Goal: Check status

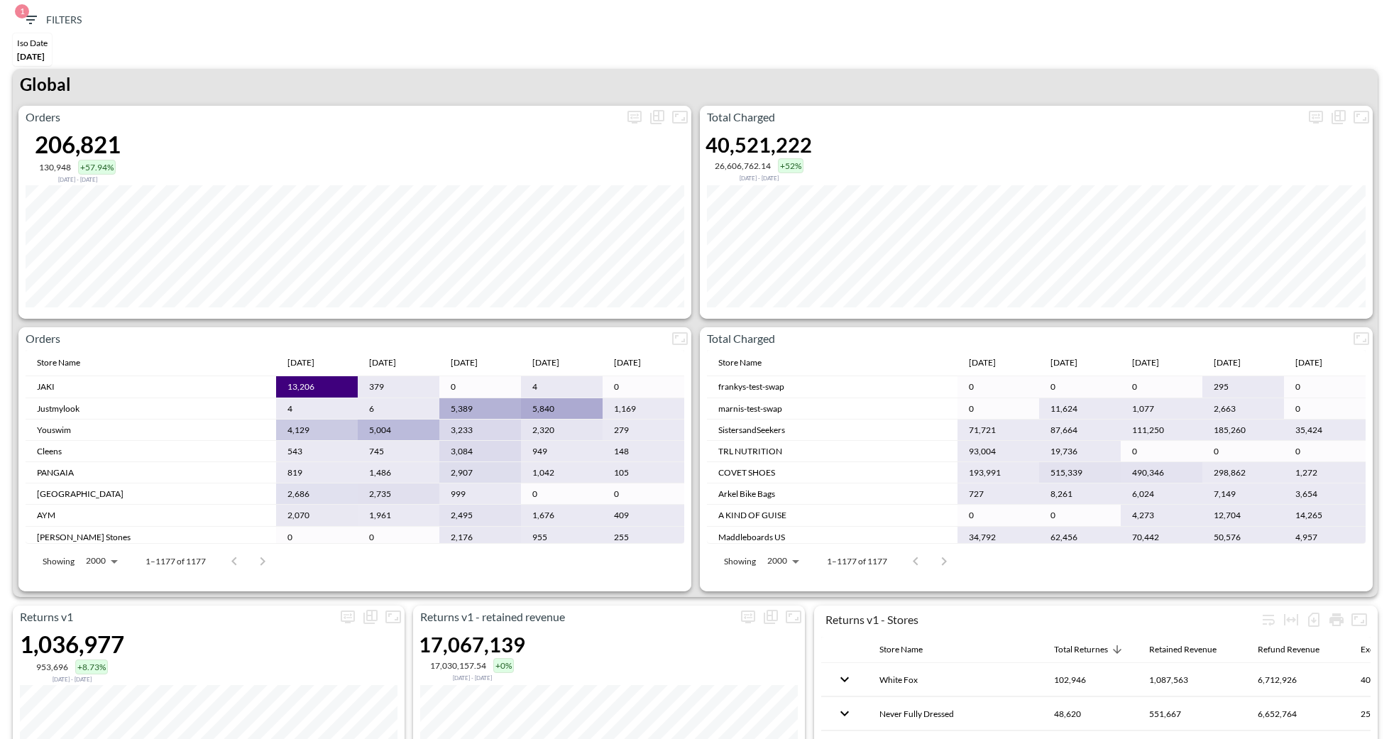
scroll to position [65, 0]
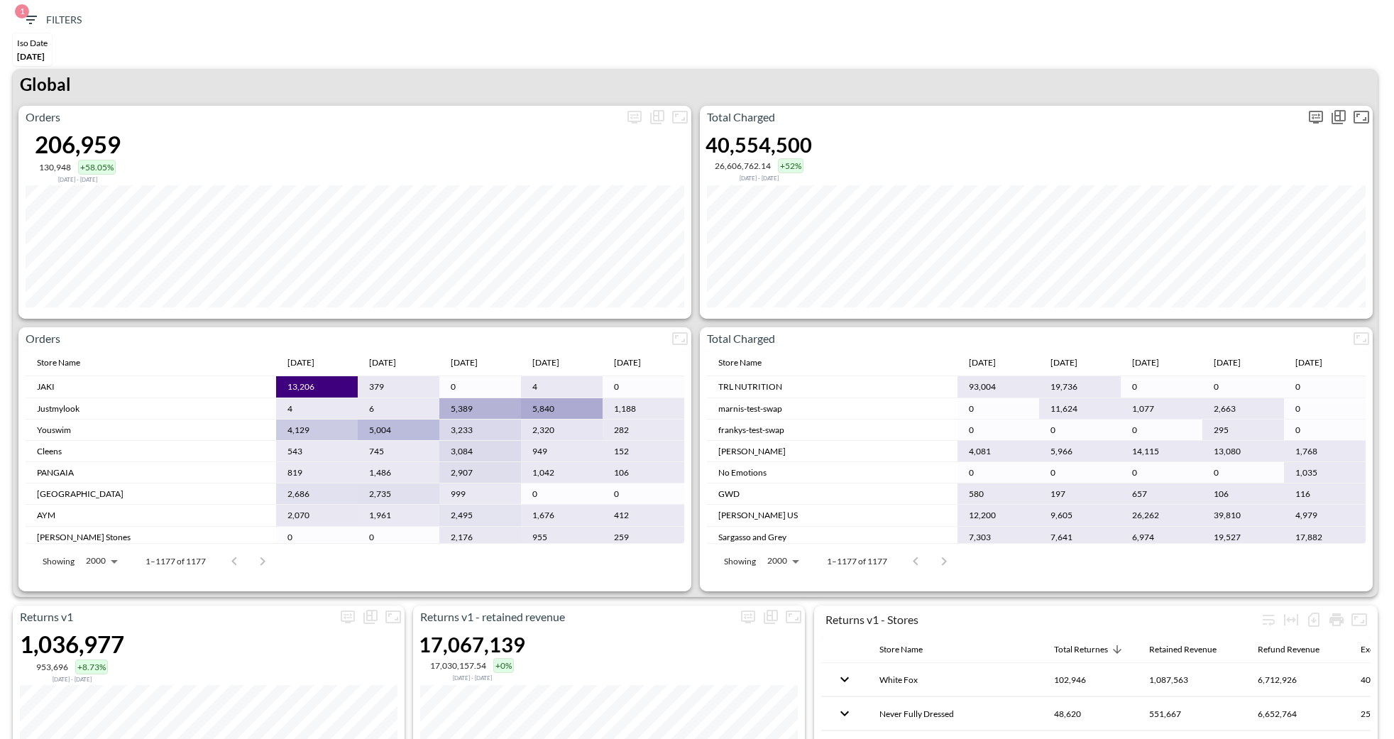
click at [1310, 115] on icon "more" at bounding box center [1315, 117] width 17 height 17
click at [1224, 228] on body "BI.P.EYE, Interactive Analytics Dashboards 1 Filters Iso Date [DATE] Returns v2…" at bounding box center [697, 369] width 1394 height 739
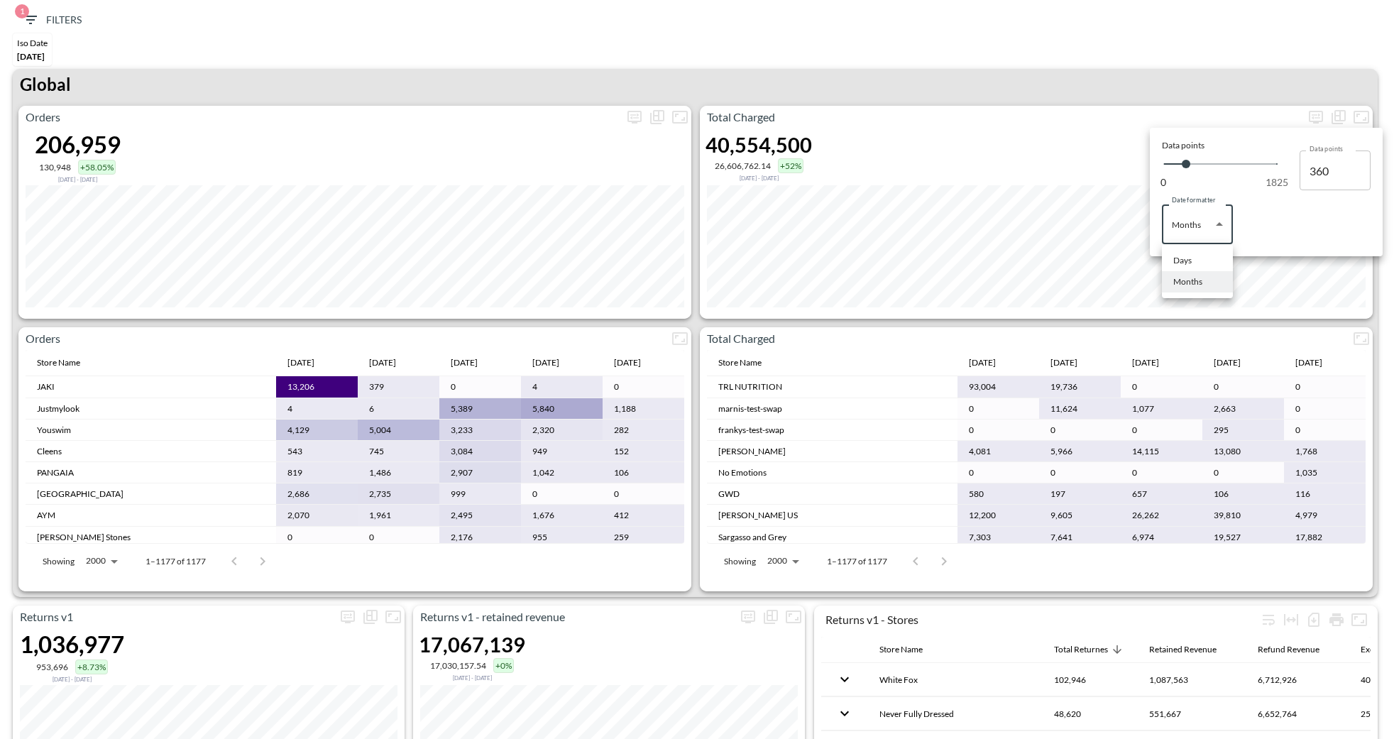
click at [1191, 250] on li "Days" at bounding box center [1197, 260] width 71 height 21
type input "Days"
click at [987, 77] on div at bounding box center [697, 369] width 1394 height 739
